Goal: Task Accomplishment & Management: Manage account settings

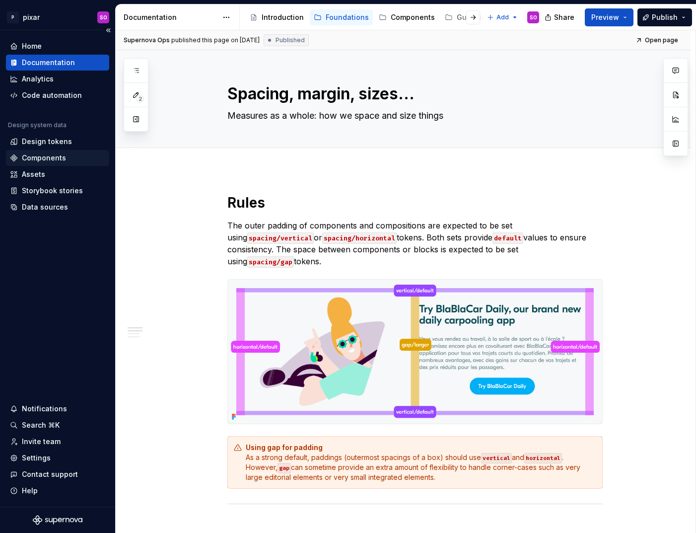
type textarea "*"
click at [55, 437] on div "Invite team" at bounding box center [41, 442] width 39 height 10
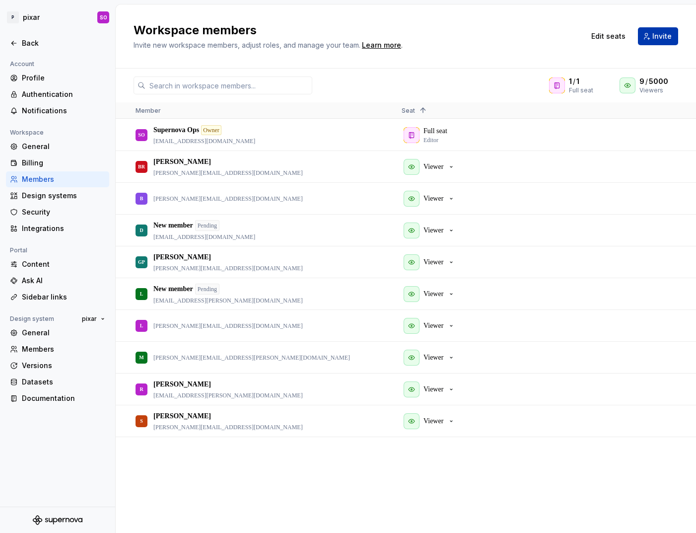
click at [653, 39] on button "Invite" at bounding box center [658, 36] width 40 height 18
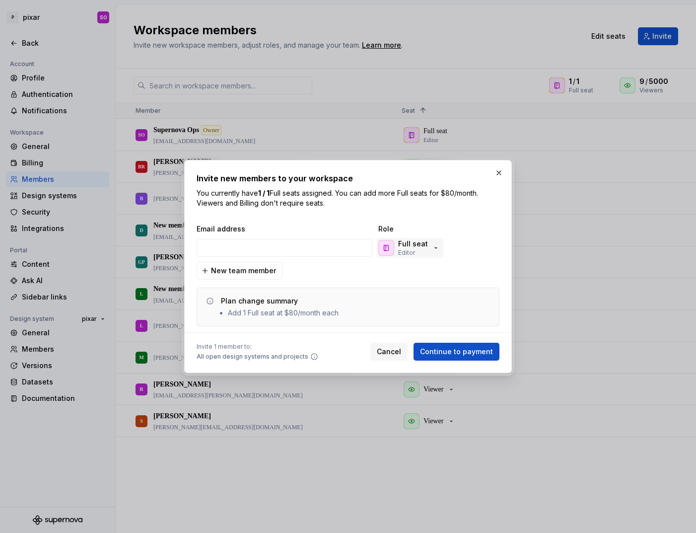
type input "[PERSON_NAME][EMAIL_ADDRESS][PERSON_NAME][DOMAIN_NAME]"
click at [426, 247] on div "Full seat Editor" at bounding box center [410, 248] width 62 height 18
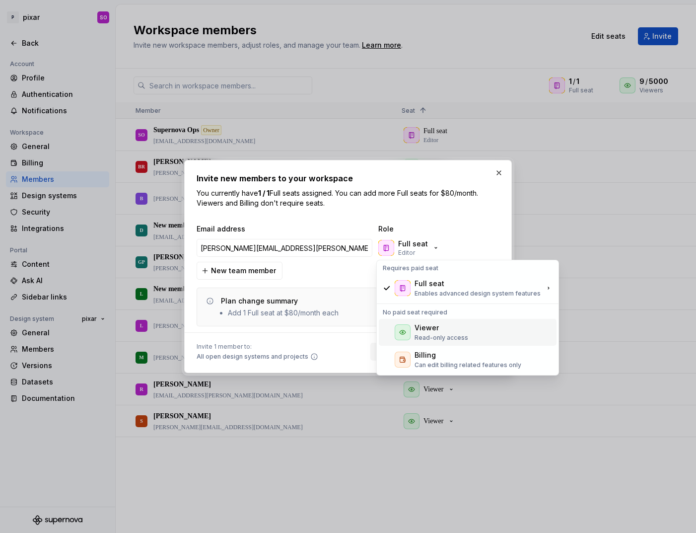
click at [444, 333] on div "Viewer Read-only access" at bounding box center [442, 332] width 54 height 19
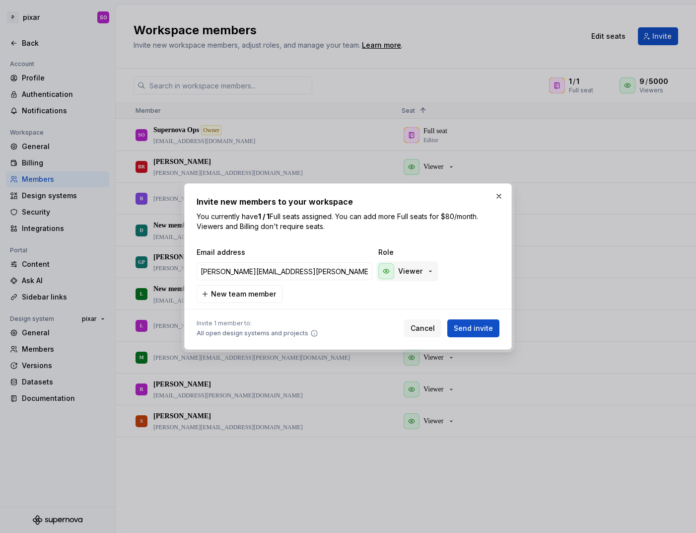
click at [416, 274] on p "Viewer" at bounding box center [410, 271] width 24 height 10
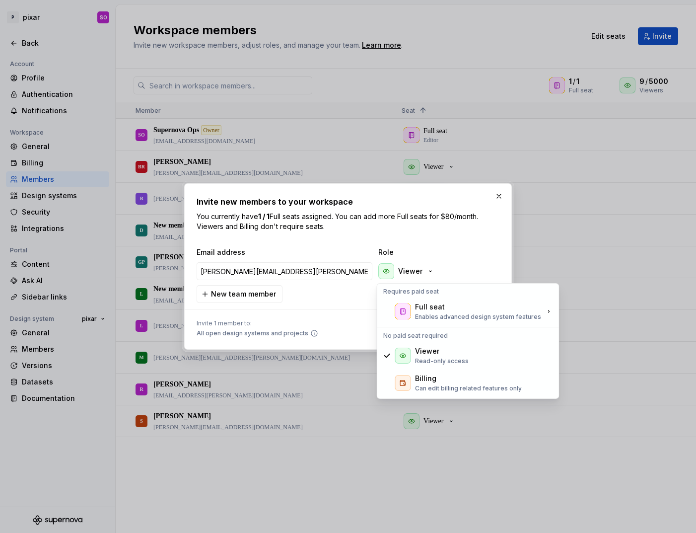
click at [337, 237] on div "Invite new members to your workspace You currently have 1 / 1 Full seats assign…" at bounding box center [348, 267] width 303 height 142
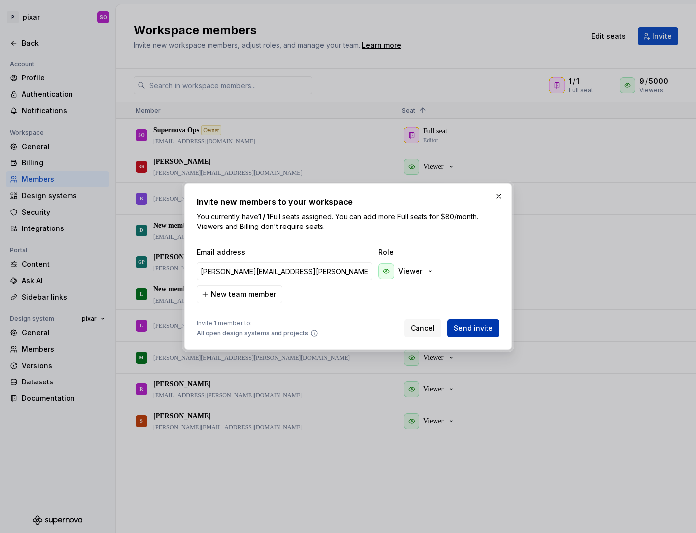
click at [483, 329] on span "Send invite" at bounding box center [473, 328] width 39 height 10
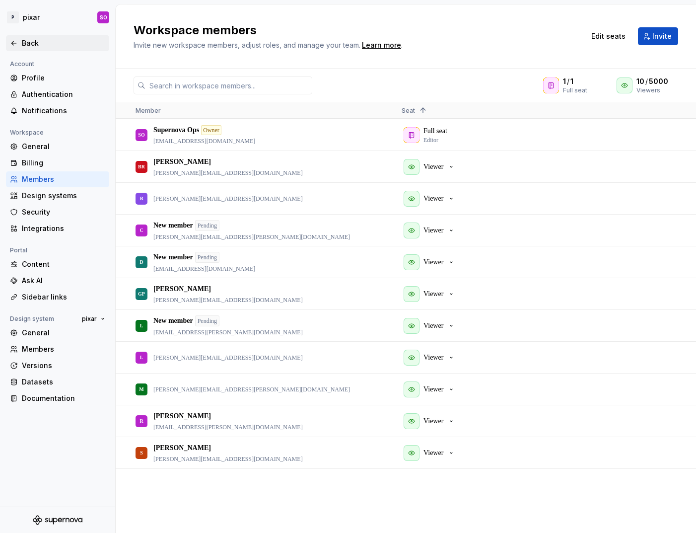
click at [16, 42] on icon at bounding box center [14, 43] width 8 height 8
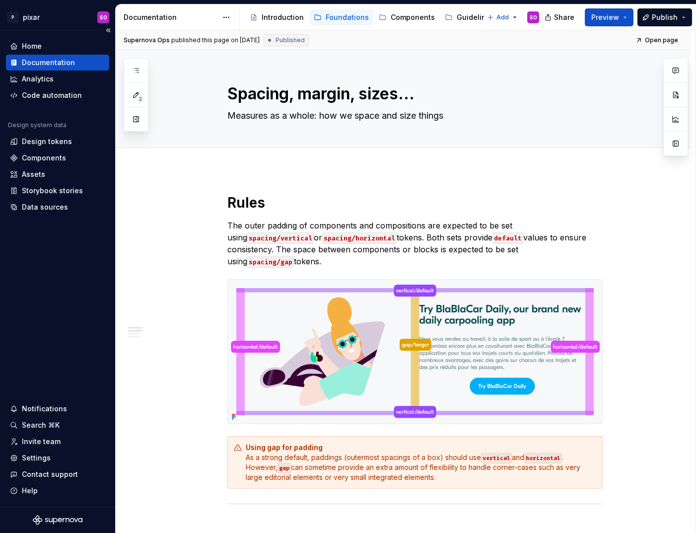
type textarea "*"
click at [46, 463] on div "Settings" at bounding box center [57, 458] width 103 height 16
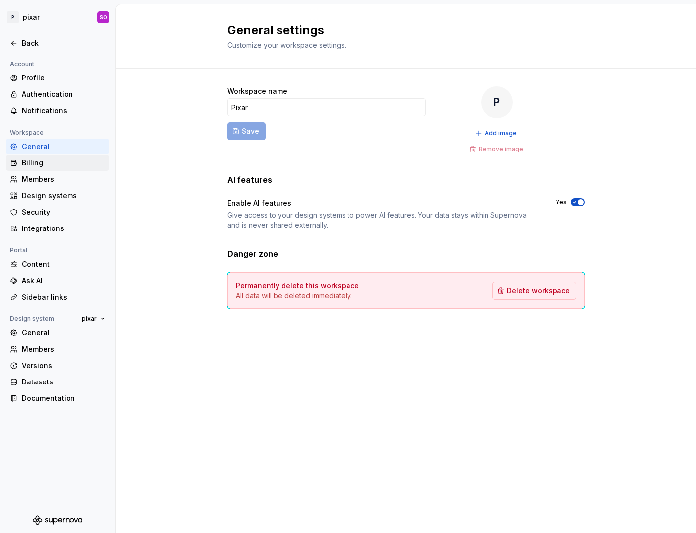
click at [47, 160] on div "Billing" at bounding box center [63, 163] width 83 height 10
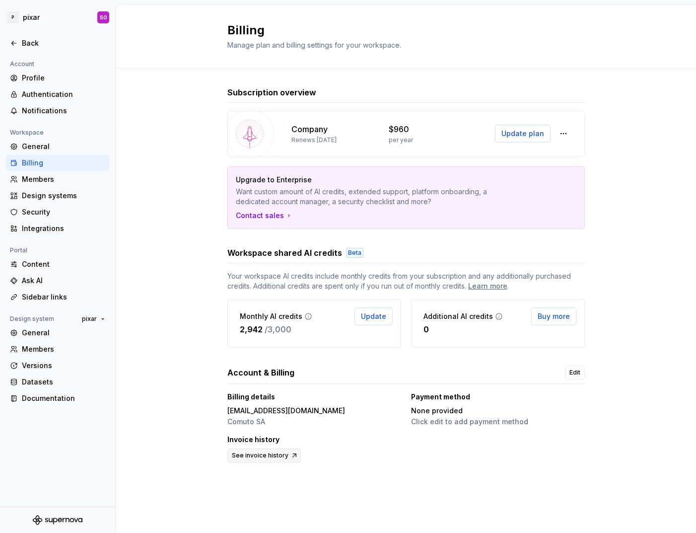
click at [280, 453] on span "See invoice history" at bounding box center [260, 456] width 57 height 8
